Goal: Task Accomplishment & Management: Complete application form

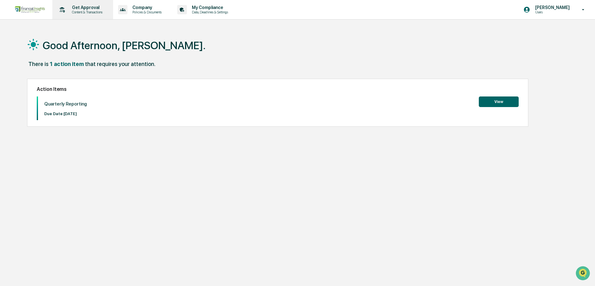
click at [90, 10] on p "Content & Transactions" at bounding box center [86, 12] width 39 height 4
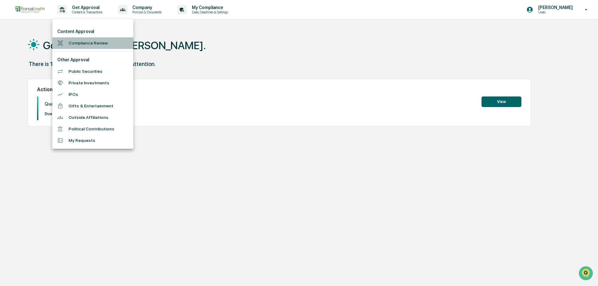
click at [82, 45] on li "Compliance Review" at bounding box center [92, 43] width 81 height 12
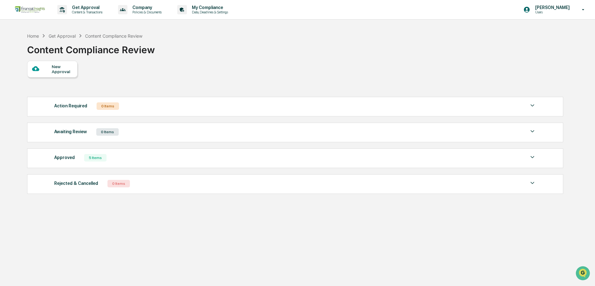
click at [50, 69] on div at bounding box center [42, 69] width 20 height 8
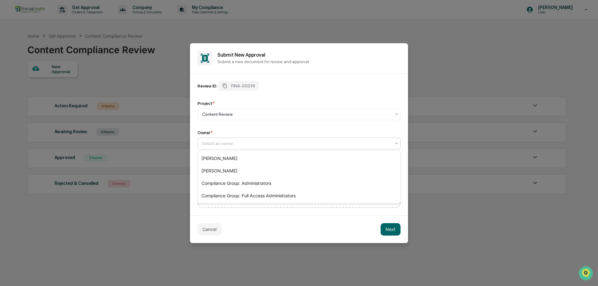
click at [229, 144] on div at bounding box center [296, 144] width 189 height 6
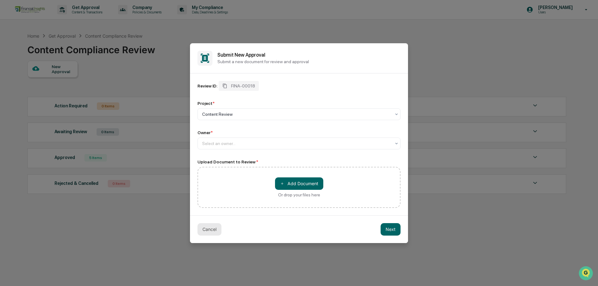
click at [208, 229] on button "Cancel" at bounding box center [210, 229] width 24 height 12
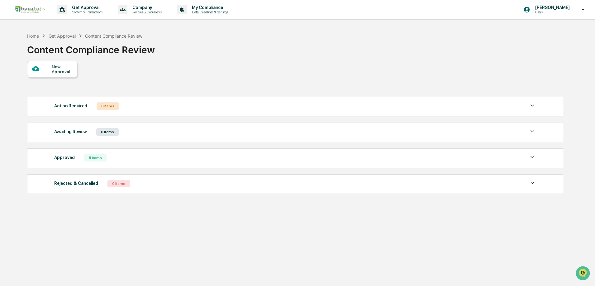
click at [53, 70] on div "New Approval" at bounding box center [62, 69] width 21 height 10
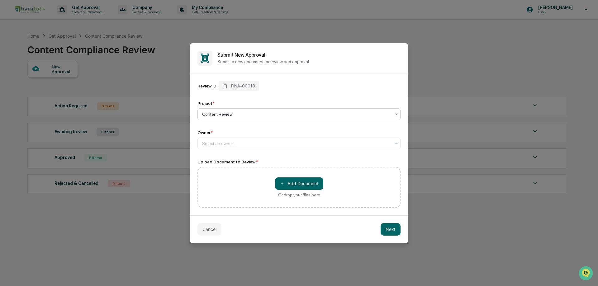
click at [248, 114] on div at bounding box center [296, 114] width 189 height 6
click at [241, 127] on div "Content Review" at bounding box center [299, 129] width 203 height 12
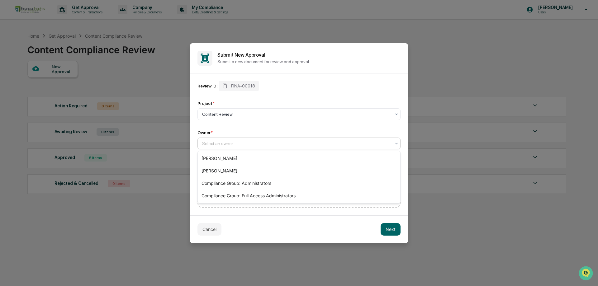
click at [238, 142] on div at bounding box center [296, 144] width 189 height 6
click at [277, 184] on div "Compliance Group: Administrators" at bounding box center [299, 183] width 203 height 12
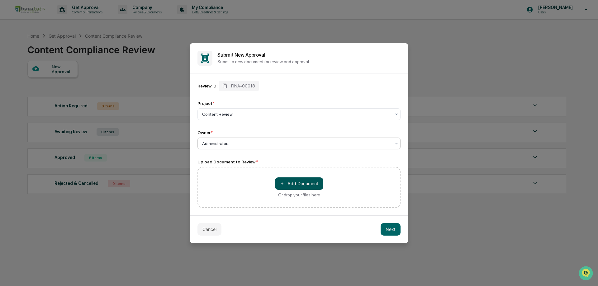
click at [301, 183] on button "＋ Add Document" at bounding box center [299, 184] width 48 height 12
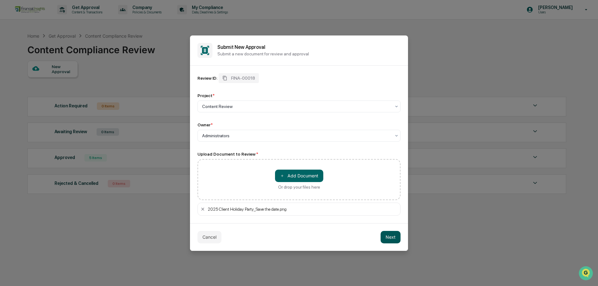
click at [389, 237] on button "Next" at bounding box center [391, 237] width 20 height 12
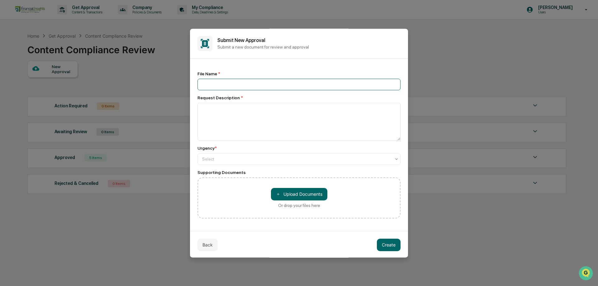
click at [225, 81] on input at bounding box center [299, 85] width 203 height 12
type input "**********"
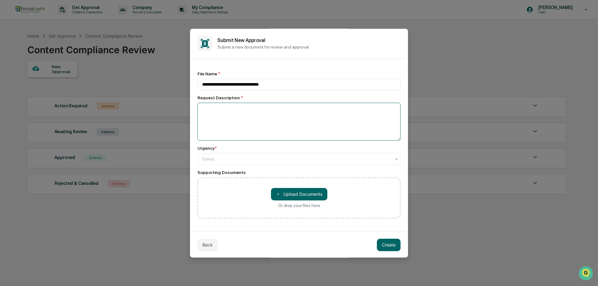
click at [229, 112] on textarea at bounding box center [299, 122] width 203 height 38
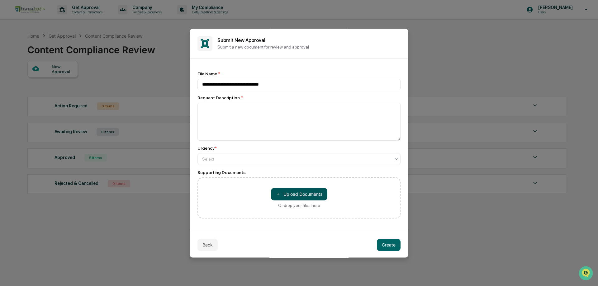
click at [303, 193] on button "＋ Upload Documents" at bounding box center [299, 194] width 56 height 12
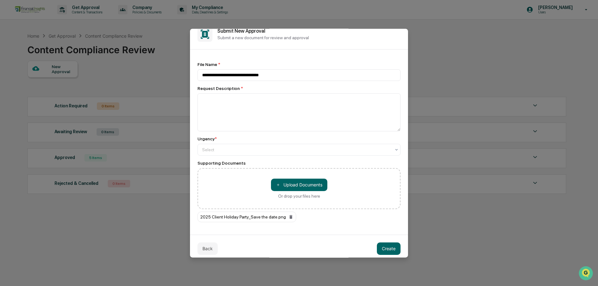
scroll to position [15, 0]
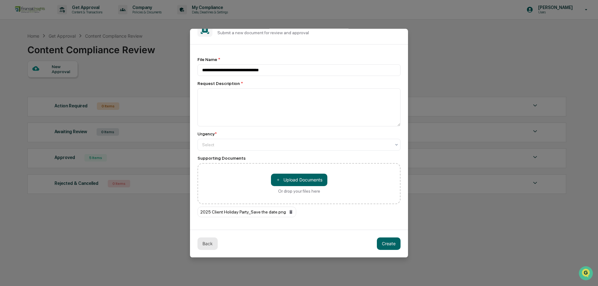
click at [210, 248] on button "Back" at bounding box center [208, 244] width 20 height 12
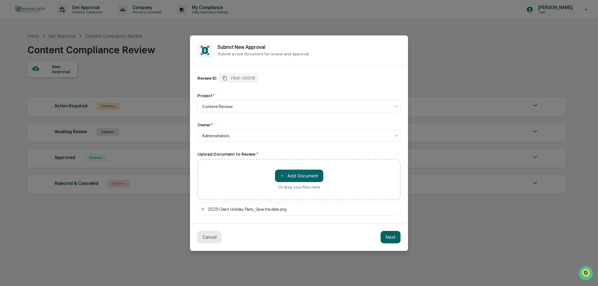
scroll to position [0, 0]
click at [389, 236] on button "Next" at bounding box center [391, 237] width 20 height 12
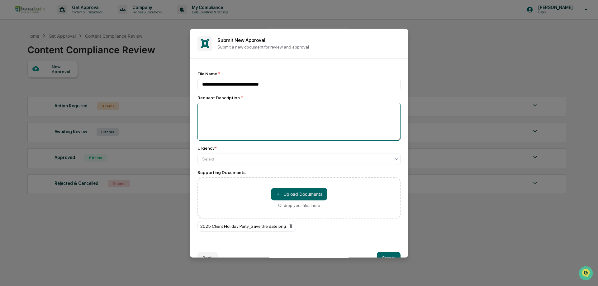
click at [212, 111] on textarea at bounding box center [299, 122] width 203 height 38
type textarea "**********"
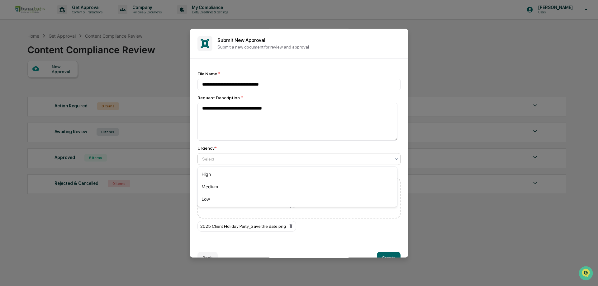
click at [246, 156] on div at bounding box center [296, 159] width 189 height 6
click at [215, 199] on div "Low" at bounding box center [297, 199] width 199 height 12
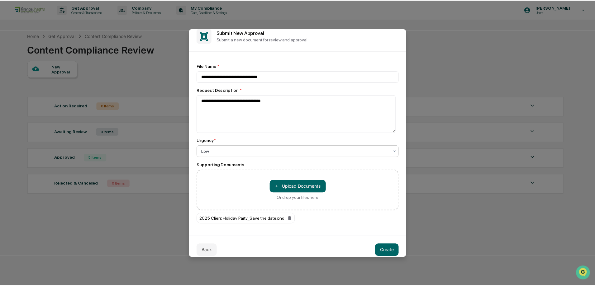
scroll to position [15, 0]
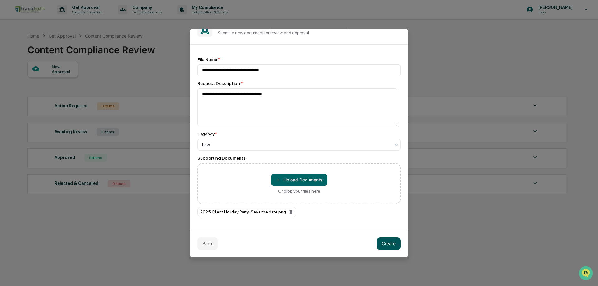
click at [384, 245] on button "Create" at bounding box center [389, 244] width 24 height 12
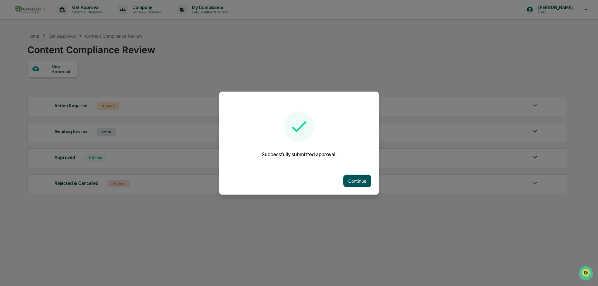
click at [350, 180] on button "Continue" at bounding box center [357, 181] width 28 height 12
